Goal: Information Seeking & Learning: Learn about a topic

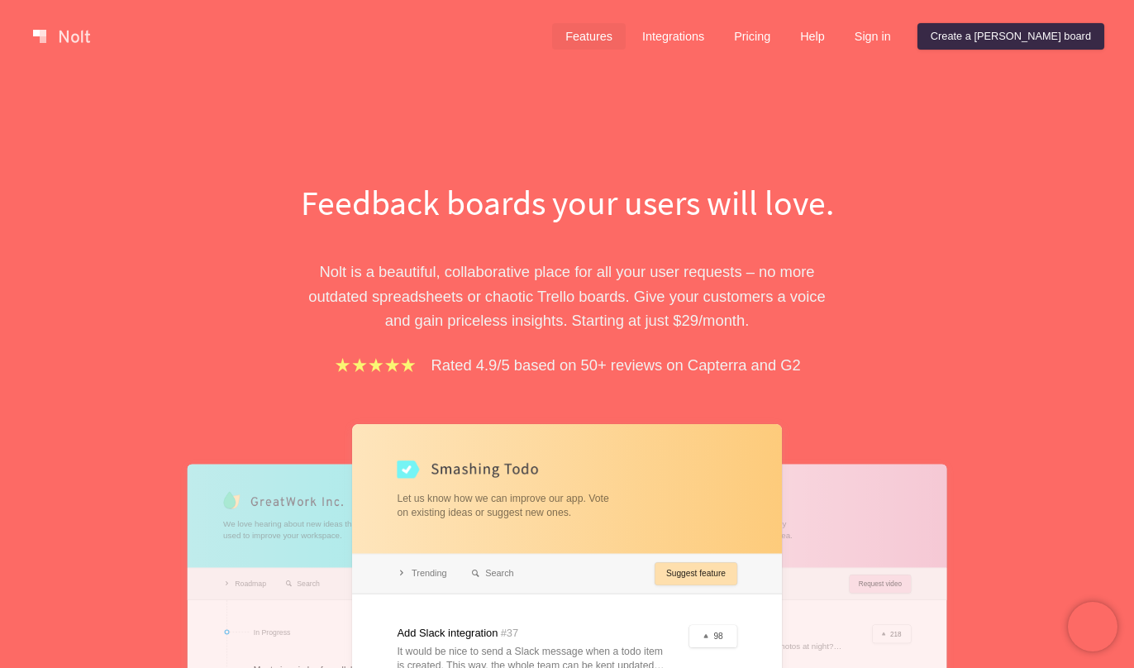
click at [626, 29] on link "Features" at bounding box center [589, 36] width 74 height 26
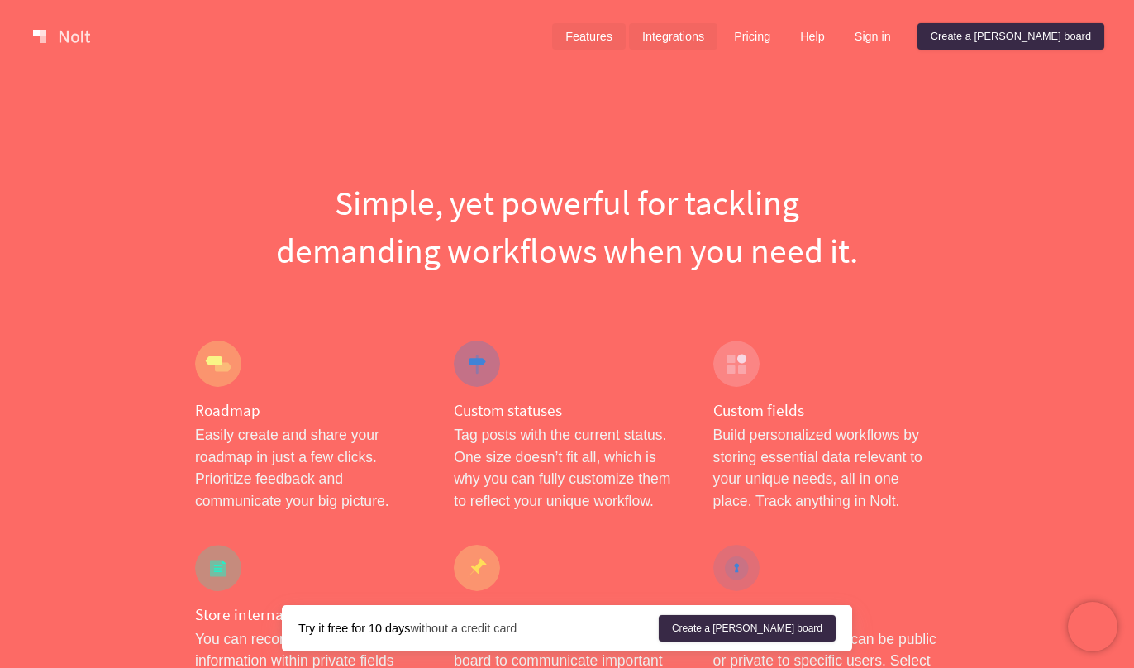
click at [717, 38] on link "Integrations" at bounding box center [673, 36] width 88 height 26
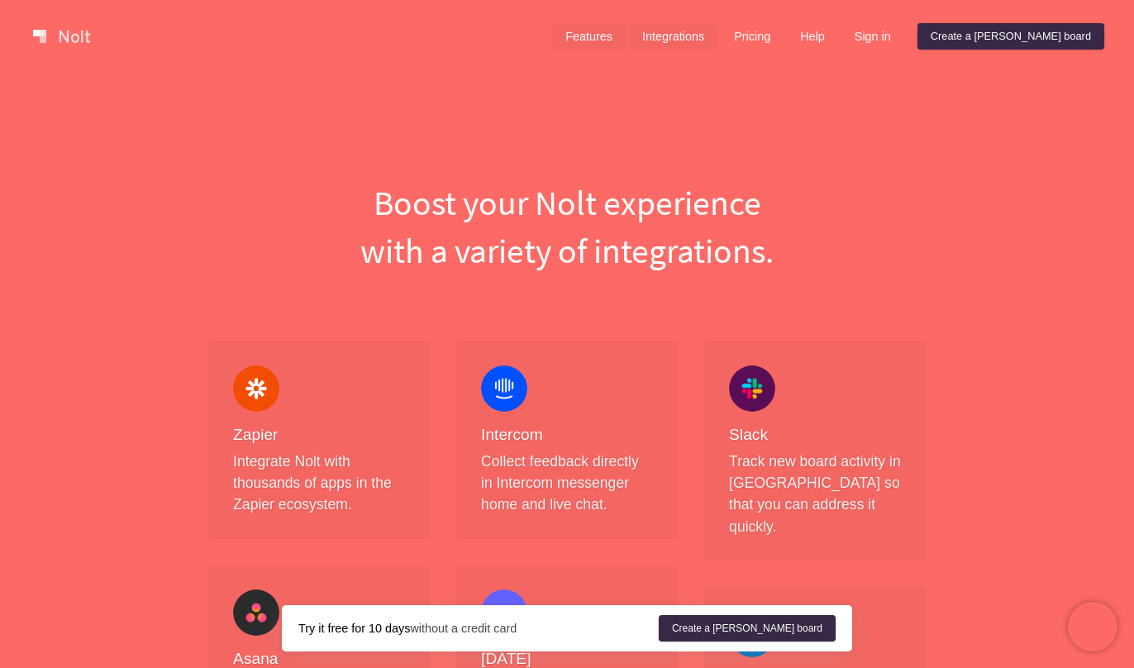
click at [625, 35] on link "Features" at bounding box center [589, 36] width 74 height 26
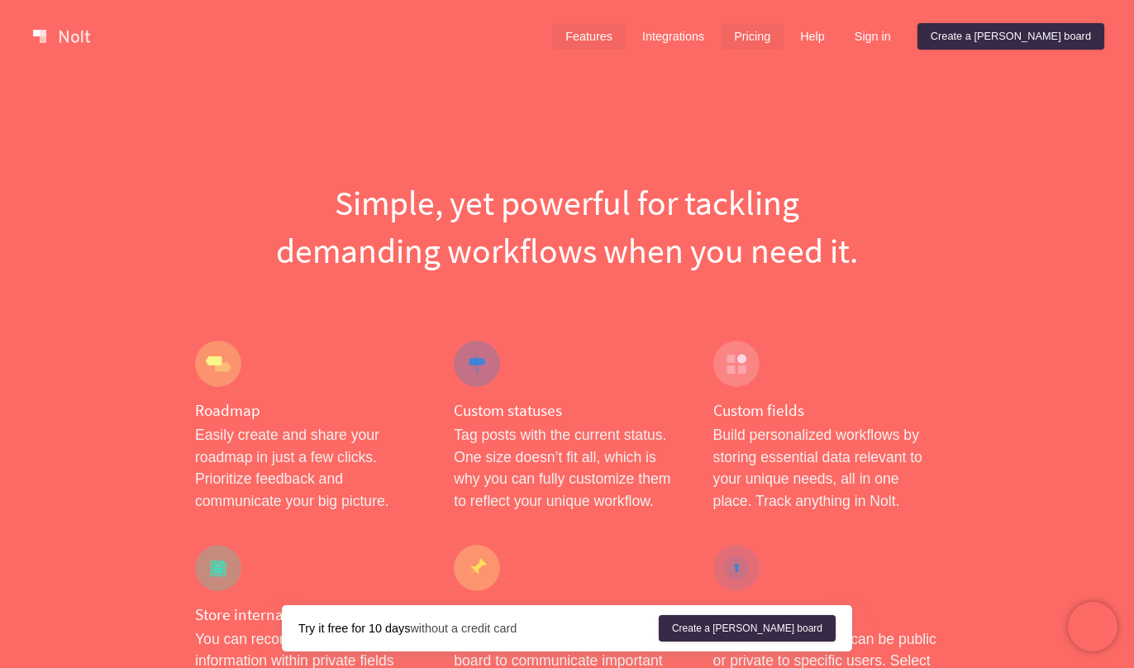
click at [783, 42] on link "Pricing" at bounding box center [752, 36] width 63 height 26
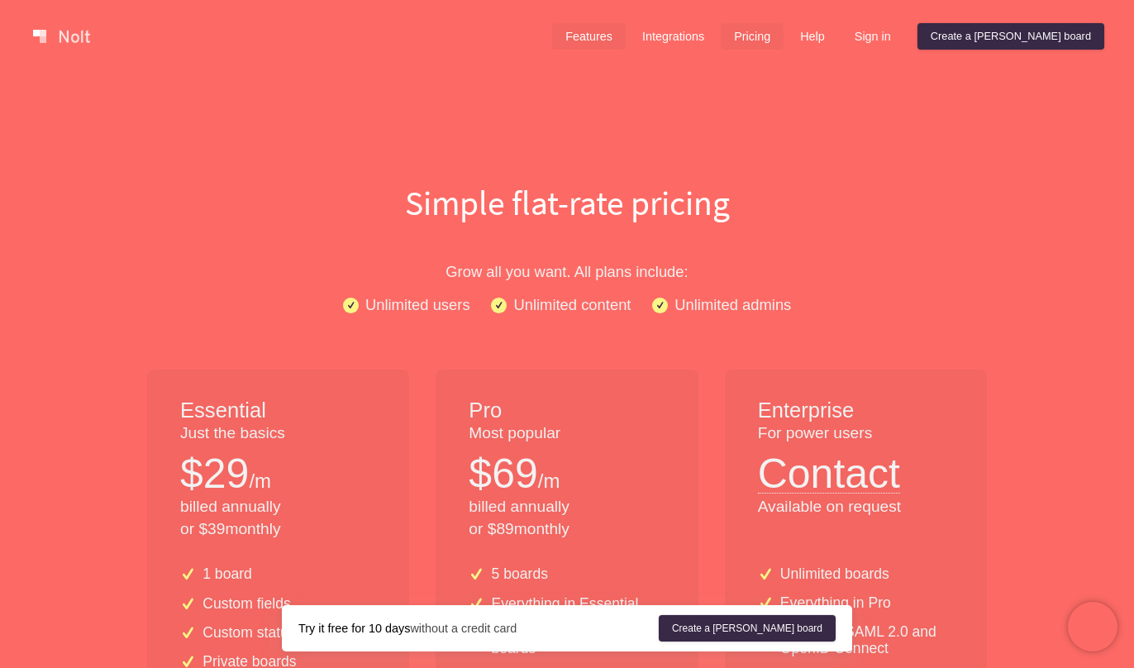
click at [620, 37] on link "Features" at bounding box center [589, 36] width 74 height 26
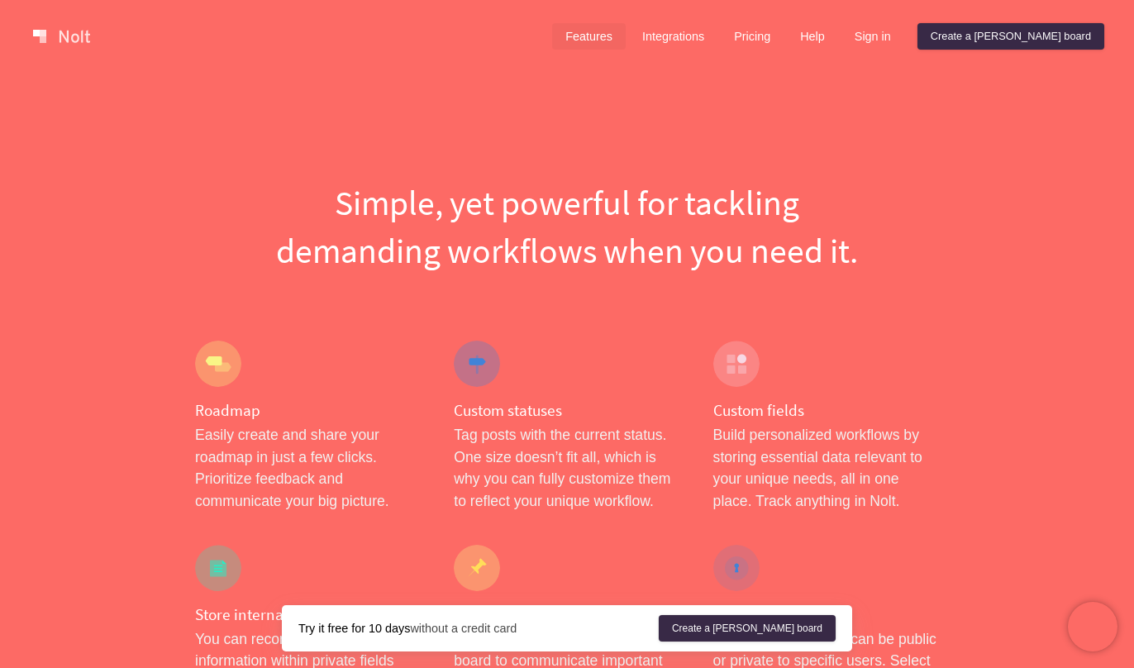
click at [62, 36] on link at bounding box center [61, 36] width 70 height 26
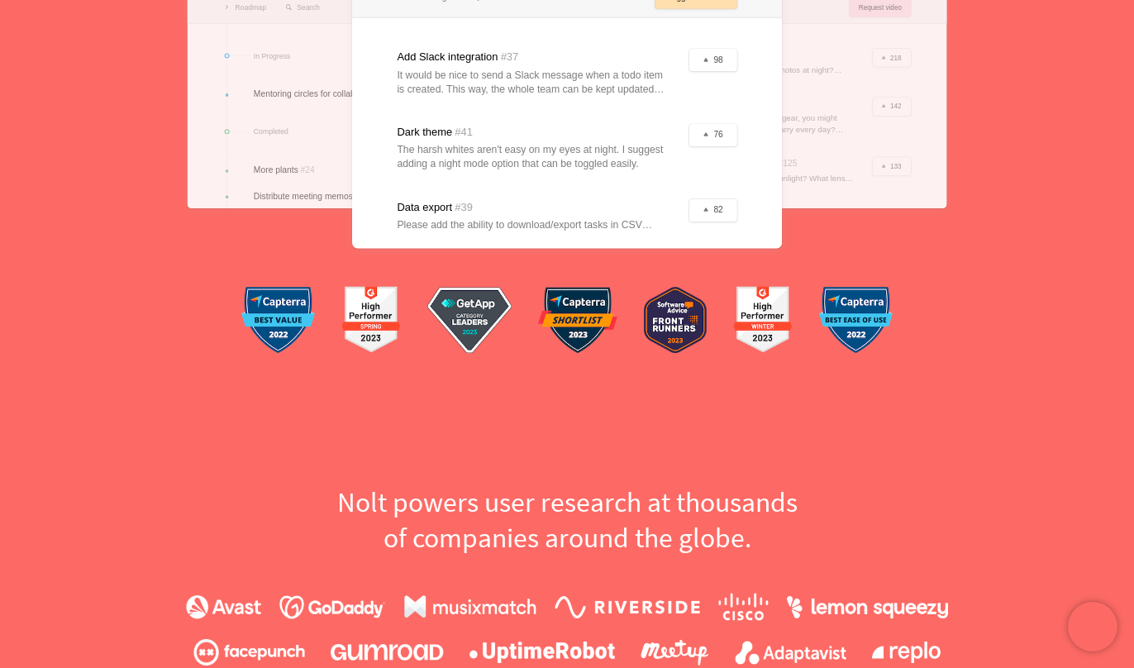
scroll to position [604, 0]
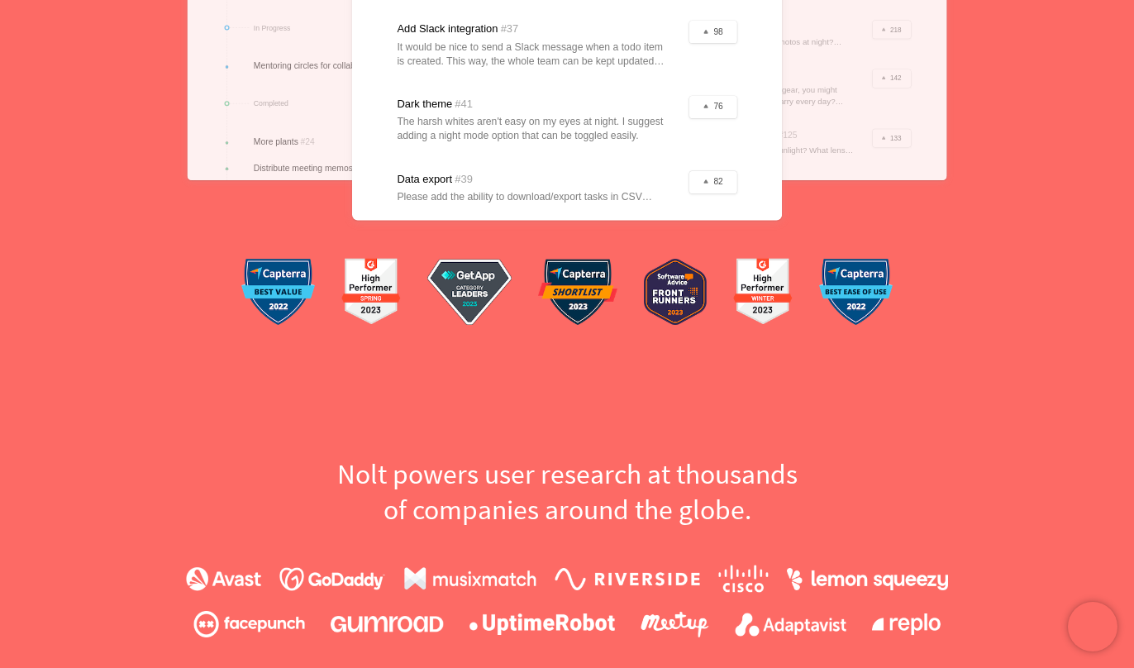
click at [562, 112] on div at bounding box center [567, 20] width 430 height 401
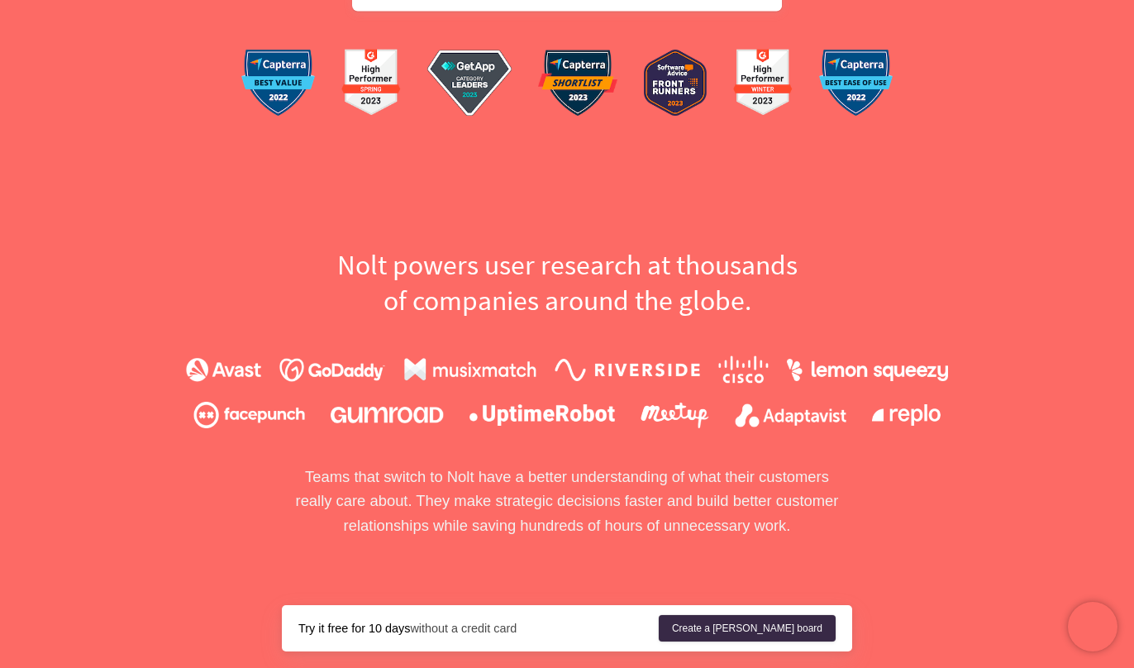
scroll to position [812, 0]
